Goal: Information Seeking & Learning: Understand process/instructions

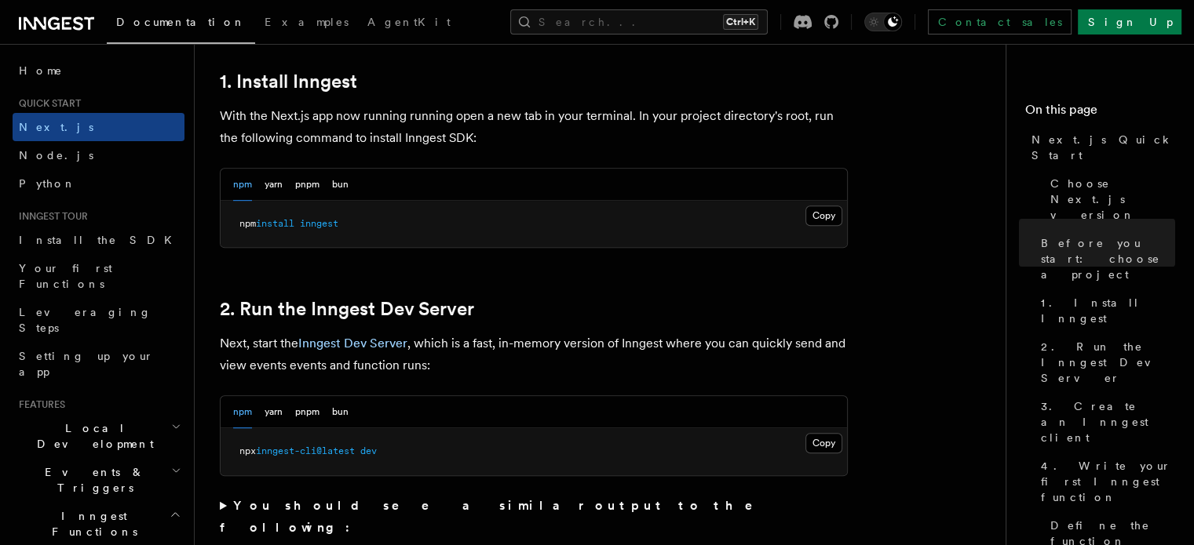
scroll to position [853, 0]
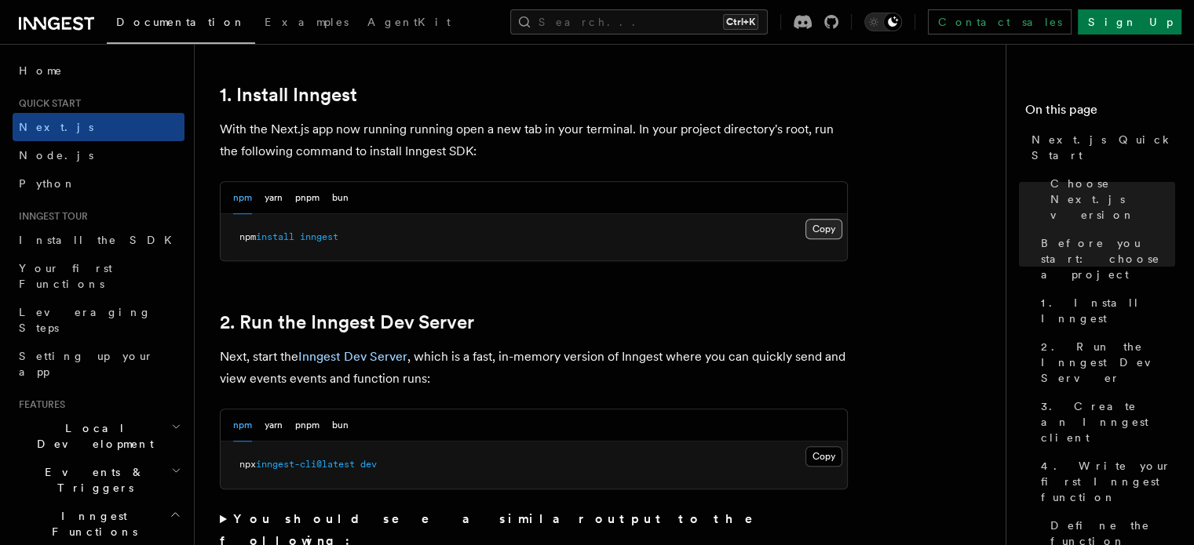
click at [809, 233] on button "Copy Copied" at bounding box center [823, 229] width 37 height 20
click at [284, 198] on div "npm yarn pnpm bun" at bounding box center [290, 198] width 115 height 32
click at [279, 198] on button "yarn" at bounding box center [273, 198] width 18 height 32
click at [827, 227] on button "Copy Copied" at bounding box center [823, 229] width 37 height 20
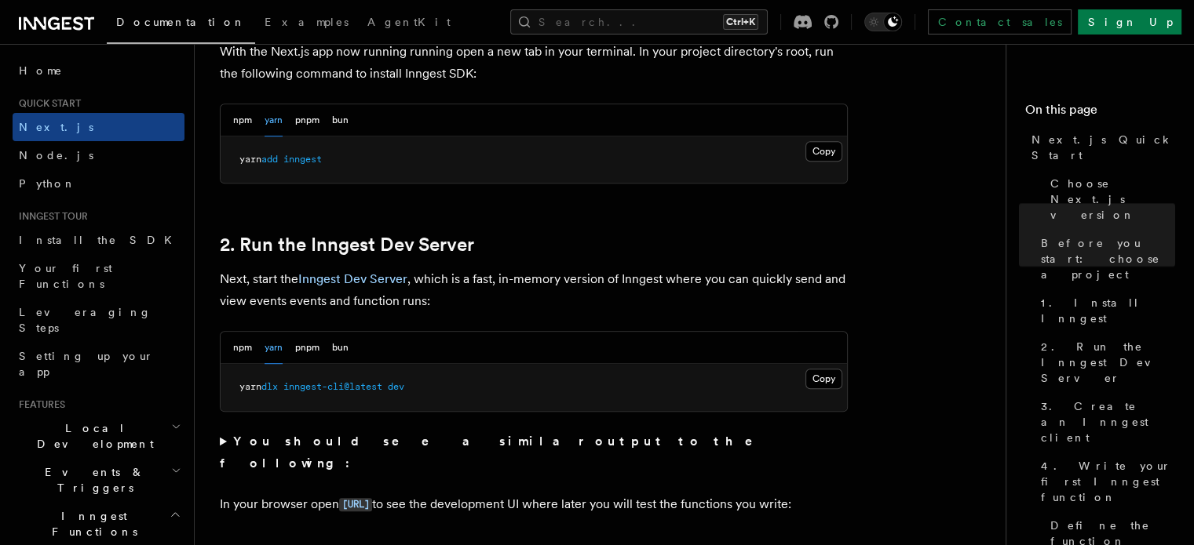
scroll to position [932, 0]
click at [245, 348] on button "npm" at bounding box center [242, 347] width 19 height 32
click at [827, 377] on button "Copy Copied" at bounding box center [823, 378] width 37 height 20
click at [819, 153] on button "Copy Copied" at bounding box center [823, 150] width 37 height 20
click at [276, 122] on button "yarn" at bounding box center [273, 120] width 18 height 32
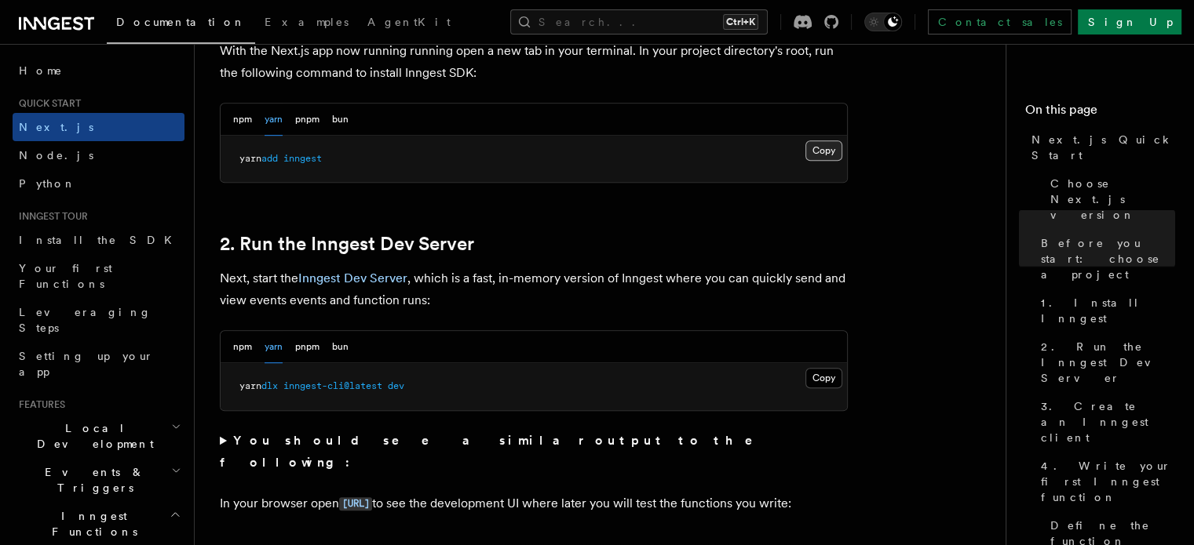
click at [825, 153] on button "Copy Copied" at bounding box center [823, 150] width 37 height 20
click at [815, 149] on button "Copy Copied" at bounding box center [823, 150] width 37 height 20
click at [235, 352] on button "npm" at bounding box center [242, 347] width 19 height 32
click at [819, 376] on button "Copy Copied" at bounding box center [823, 378] width 37 height 20
